Goal: Information Seeking & Learning: Find specific page/section

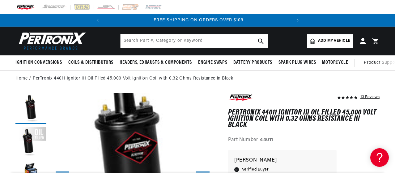
scroll to position [0, 187]
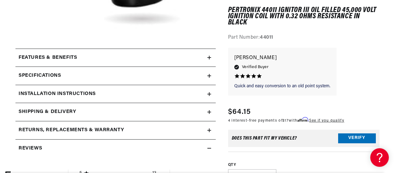
scroll to position [278, 0]
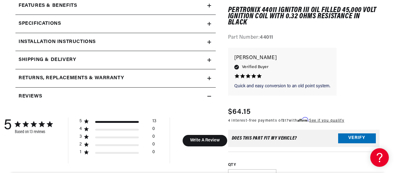
click at [86, 40] on h2 "Installation instructions" at bounding box center [57, 42] width 77 height 8
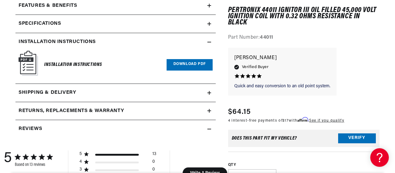
scroll to position [0, 187]
click at [191, 62] on link "Download PDF" at bounding box center [190, 64] width 46 height 11
click at [68, 109] on h2 "Returns, Replacements & Warranty" at bounding box center [71, 111] width 105 height 8
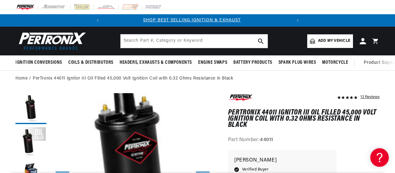
scroll to position [0, 0]
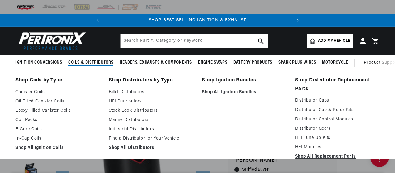
click at [47, 100] on link "Oil Filled Canister Coils" at bounding box center [57, 101] width 85 height 7
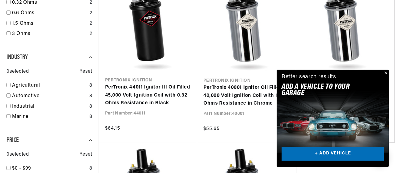
scroll to position [0, 187]
click at [387, 73] on button "Close" at bounding box center [385, 73] width 7 height 7
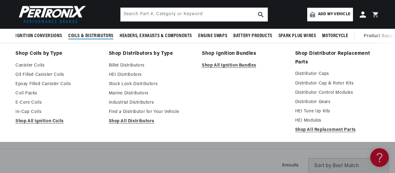
click at [136, 74] on link "HEI Distributors" at bounding box center [151, 74] width 85 height 7
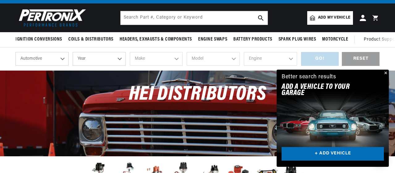
scroll to position [62, 0]
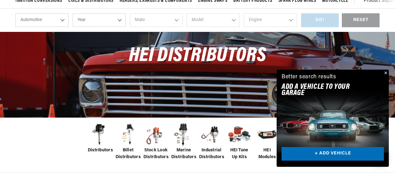
click at [386, 71] on button "Close" at bounding box center [385, 73] width 7 height 7
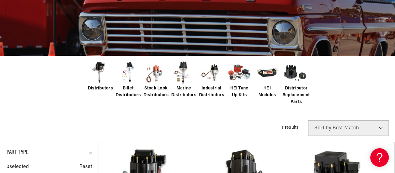
scroll to position [0, 187]
click at [161, 88] on span "Stock Look Distributors" at bounding box center [156, 92] width 25 height 14
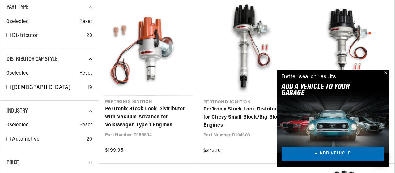
scroll to position [278, 0]
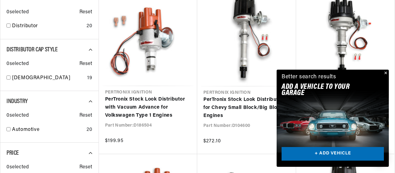
click at [387, 71] on button "Close" at bounding box center [385, 73] width 7 height 7
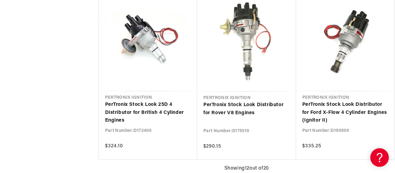
scroll to position [0, 187]
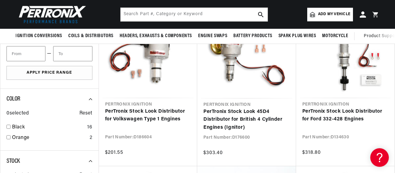
scroll to position [0, 187]
click at [331, 12] on span "Add my vehicle" at bounding box center [334, 14] width 32 height 6
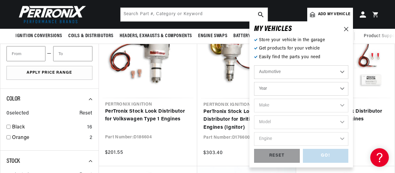
click at [282, 72] on select "Automotive Agricultural Industrial Marine Motorcycle" at bounding box center [301, 72] width 94 height 14
click at [254, 65] on select "Automotive Agricultural Industrial Marine Motorcycle" at bounding box center [301, 72] width 94 height 14
click at [278, 88] on select "Year 2026 2025 2024 2023 2022 2021 2020 2019 2018 2017 2016 2015 2014 2013 2012…" at bounding box center [301, 89] width 94 height 14
select select "1972"
click at [254, 82] on select "Year 2026 2025 2024 2023 2022 2021 2020 2019 2018 2017 2016 2015 2014 2013 2012…" at bounding box center [301, 89] width 94 height 14
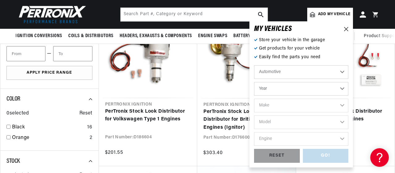
select select "1972"
click at [275, 107] on select "Make Alfa Romeo American Motors Aston Martin Audi Austin BMW Buick Cadillac Che…" at bounding box center [301, 106] width 94 height 14
select select "Volkswagen"
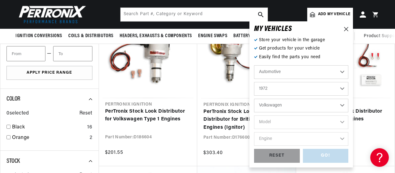
click at [254, 99] on select "Make Alfa Romeo American Motors Aston Martin Audi Austin BMW Buick Cadillac Che…" at bounding box center [301, 106] width 94 height 14
select select "Volkswagen"
click at [283, 122] on select "Model 411 Beetle Fastback Karmann Ghia Squareback Super Beetle" at bounding box center [301, 122] width 94 height 14
click at [343, 122] on select "Model 411 Beetle Fastback Karmann Ghia Squareback Super Beetle" at bounding box center [301, 122] width 94 height 14
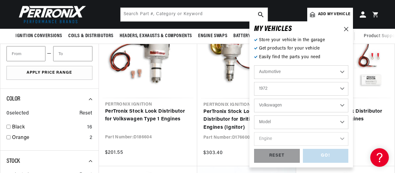
click at [343, 122] on select "Model 411 Beetle Fastback Karmann Ghia Squareback Super Beetle" at bounding box center [301, 122] width 94 height 14
click at [254, 115] on select "Model 411 Beetle Fastback Karmann Ghia Squareback Super Beetle" at bounding box center [301, 122] width 94 height 14
click at [341, 119] on select "Model 411 Beetle Fastback Karmann Ghia Squareback Super Beetle" at bounding box center [301, 122] width 94 height 14
select select "411"
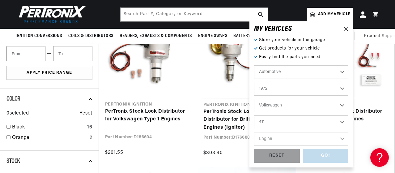
click at [254, 115] on select "Model 411 Beetle Fastback Karmann Ghia Squareback Super Beetle" at bounding box center [301, 122] width 94 height 14
select select "411"
click at [311, 142] on select "Engine 1.7L 4" at bounding box center [301, 139] width 94 height 14
select select "1.7L"
click at [254, 132] on select "Engine 1.7L 4" at bounding box center [301, 139] width 94 height 14
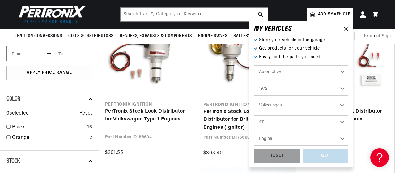
select select "1.7L"
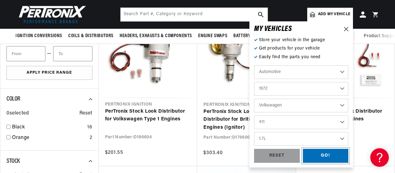
click at [325, 153] on div "GO!" at bounding box center [326, 156] width 46 height 14
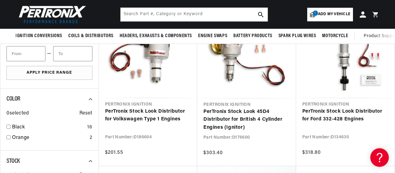
select select "1972"
select select "Volkswagen"
select select "411"
select select "1.7L"
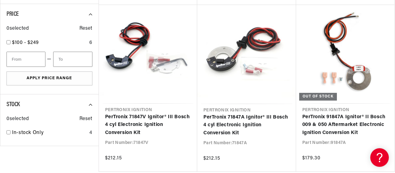
scroll to position [309, 0]
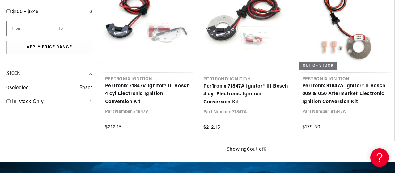
click at [247, 94] on link "PerTronix 71847A Ignitor® III Bosch 4 cyl Electronic Ignition Conversion Kit" at bounding box center [247, 95] width 87 height 24
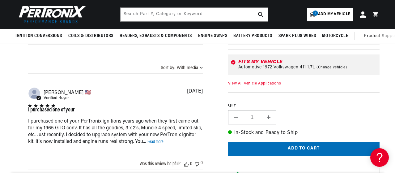
scroll to position [402, 0]
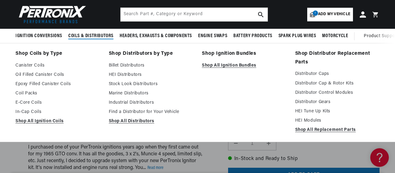
click at [102, 34] on span "Coils & Distributors" at bounding box center [90, 36] width 45 height 6
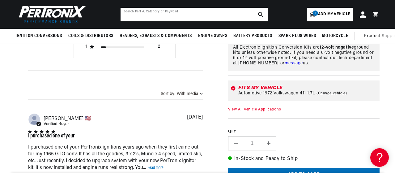
click at [147, 15] on input "text" at bounding box center [194, 15] width 147 height 14
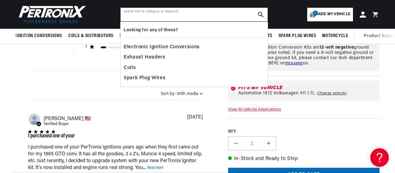
scroll to position [0, 0]
paste input "D7182504"
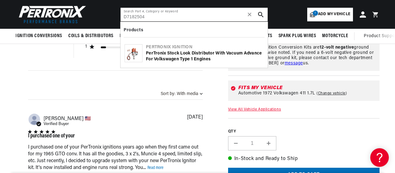
type input "D7182504"
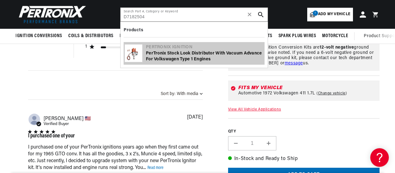
click at [194, 52] on div "PerTronix Stock Look Distributor with Vacuum Advance for Volkswagen Type 1 Engi…" at bounding box center [205, 56] width 118 height 12
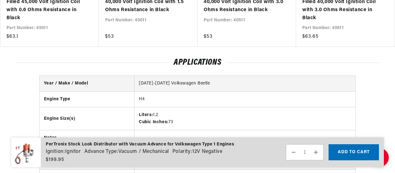
scroll to position [773, 0]
